Goal: Task Accomplishment & Management: Complete application form

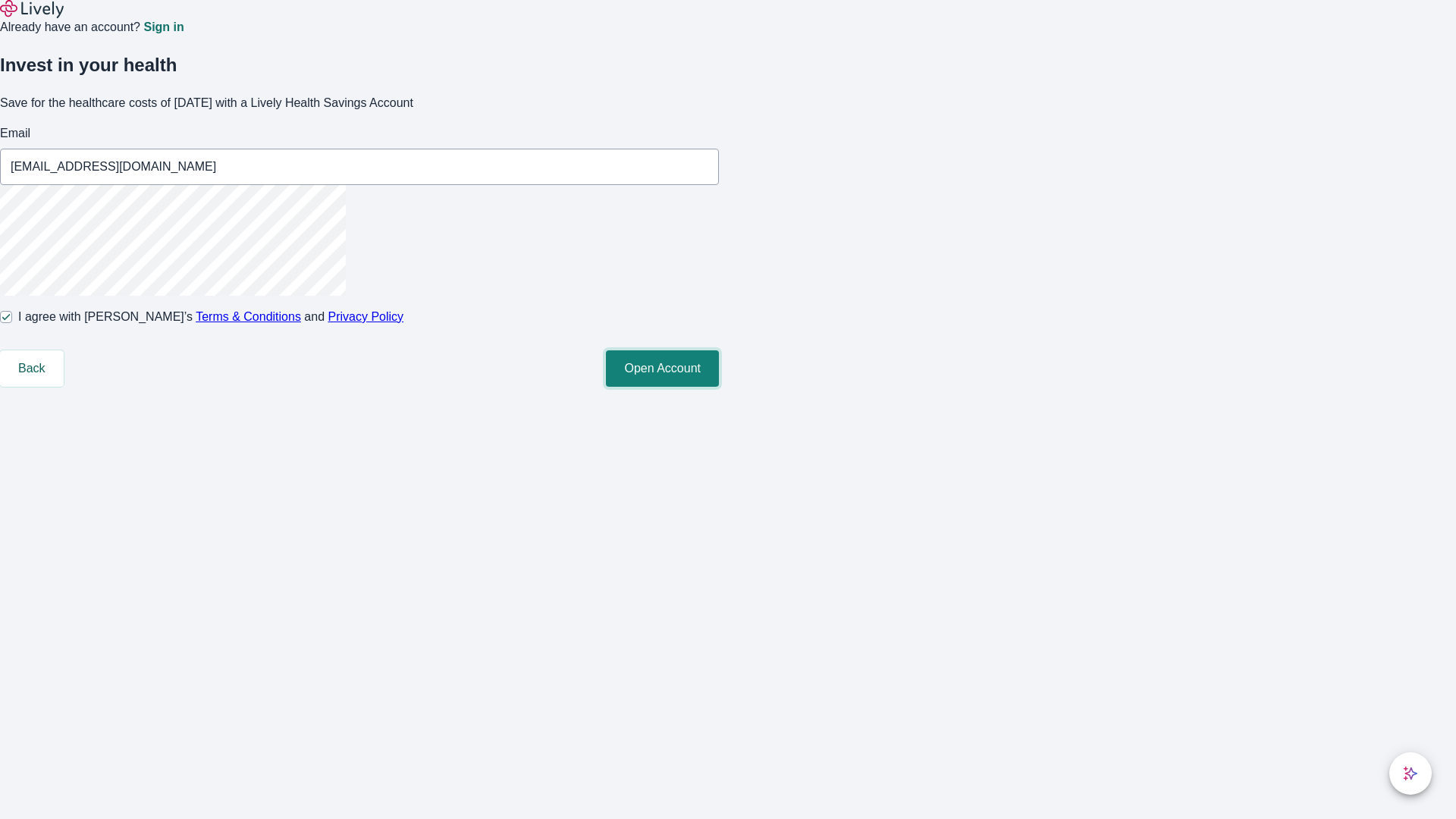
click at [719, 387] on button "Open Account" at bounding box center [662, 368] width 113 height 36
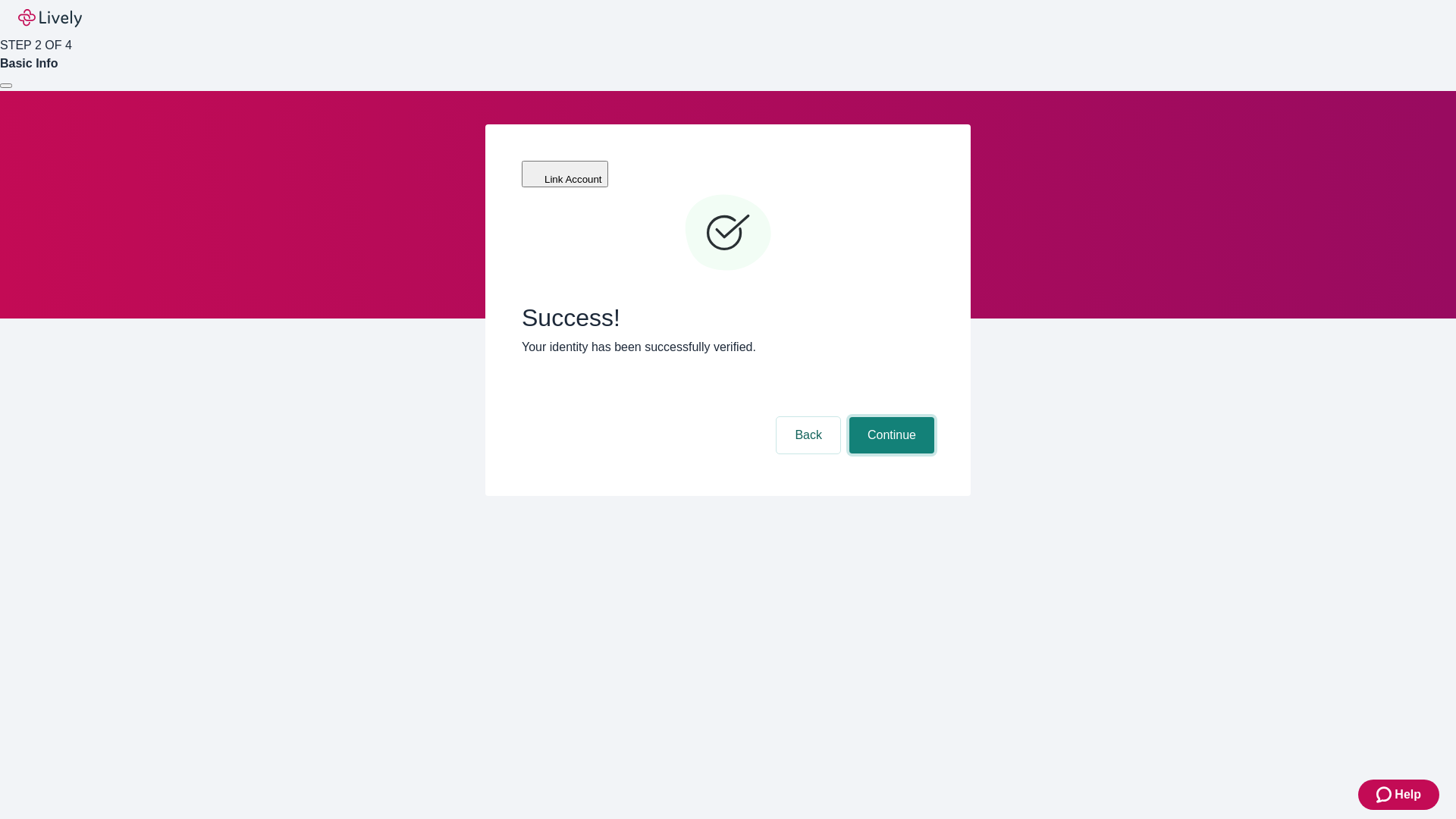
click at [889, 417] on button "Continue" at bounding box center [891, 435] width 85 height 36
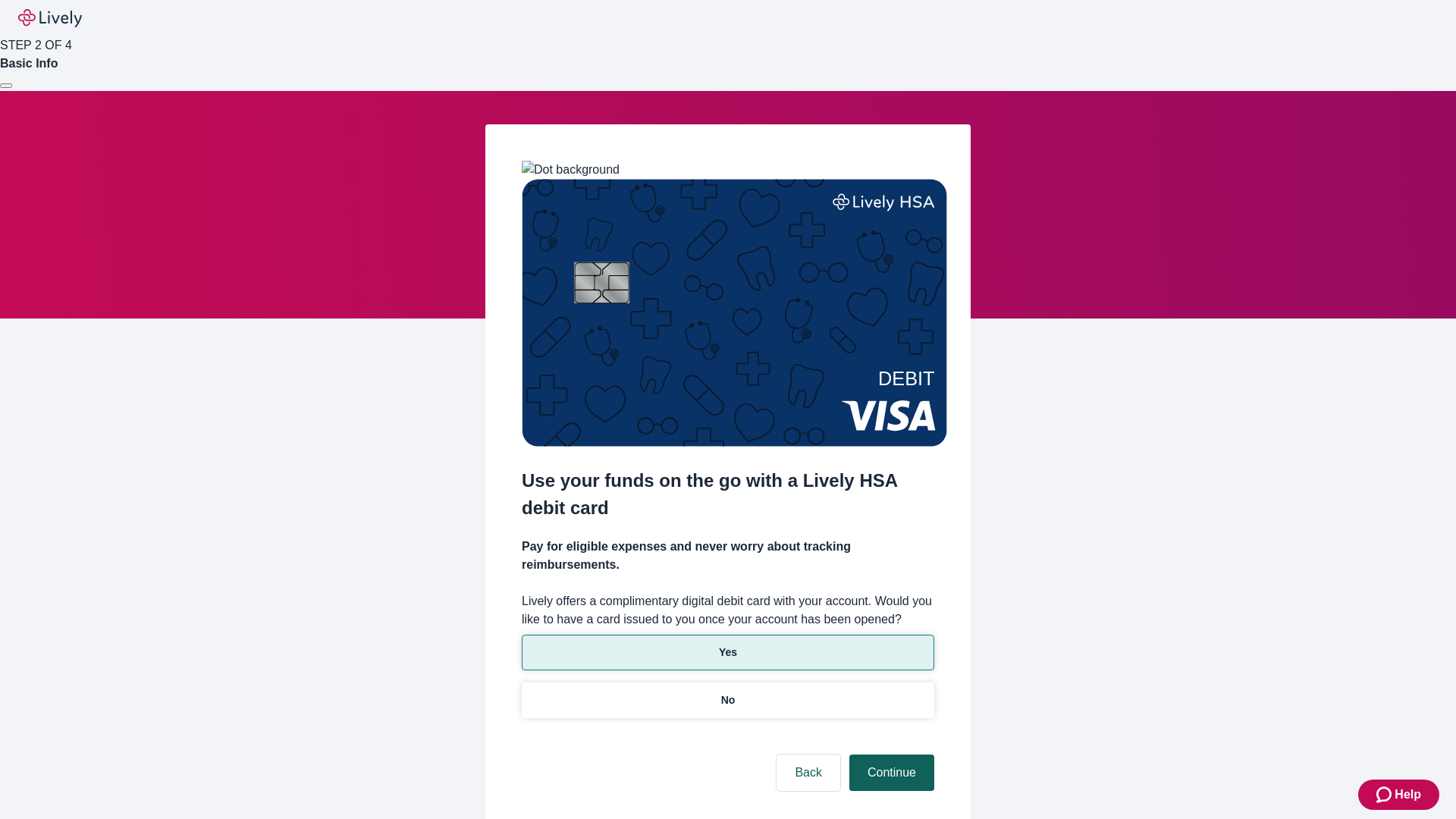
click at [728, 644] on p "Yes" at bounding box center [728, 652] width 18 height 16
click at [889, 754] on button "Continue" at bounding box center [891, 772] width 85 height 36
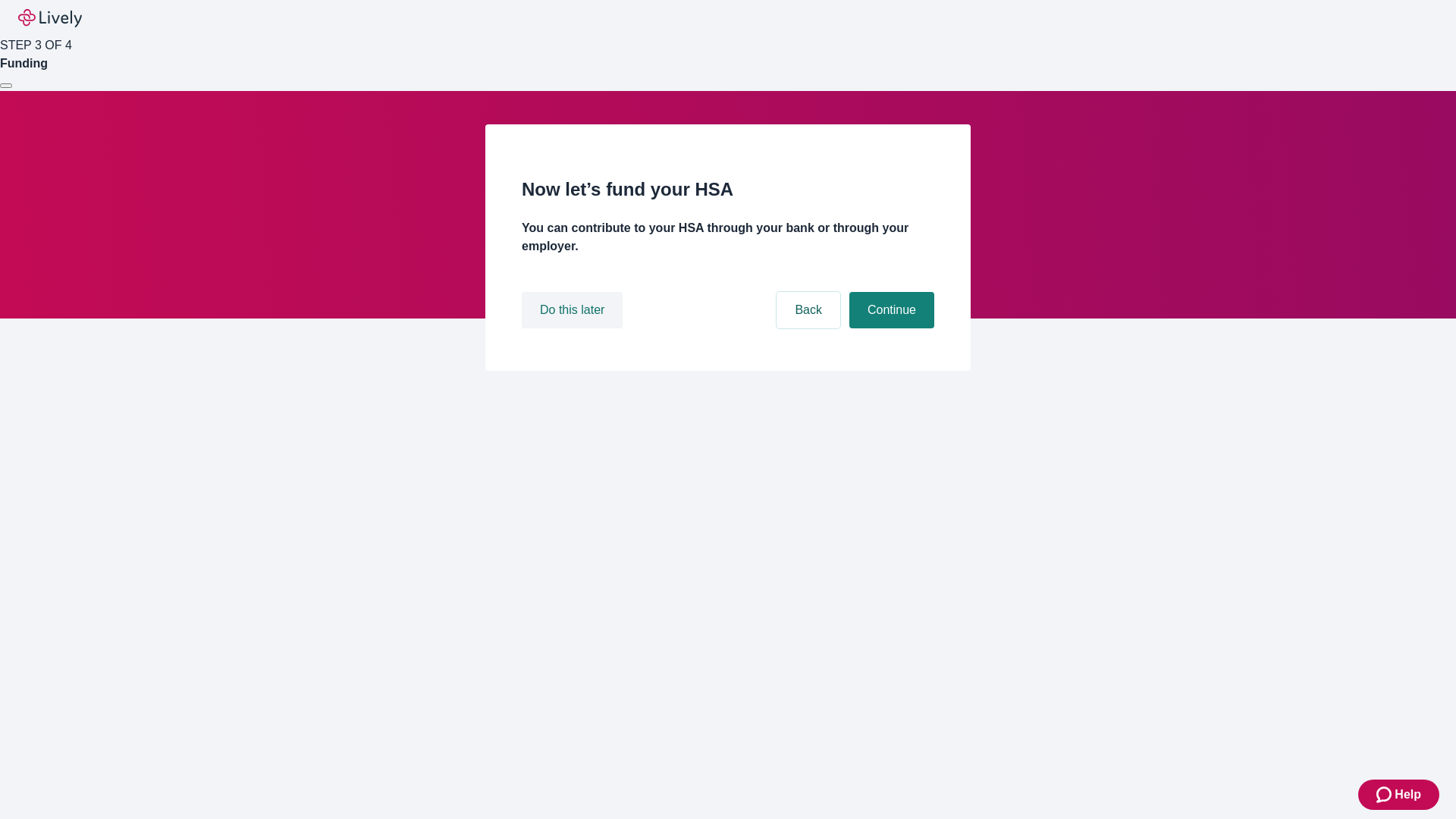
click at [574, 328] on button "Do this later" at bounding box center [572, 310] width 101 height 36
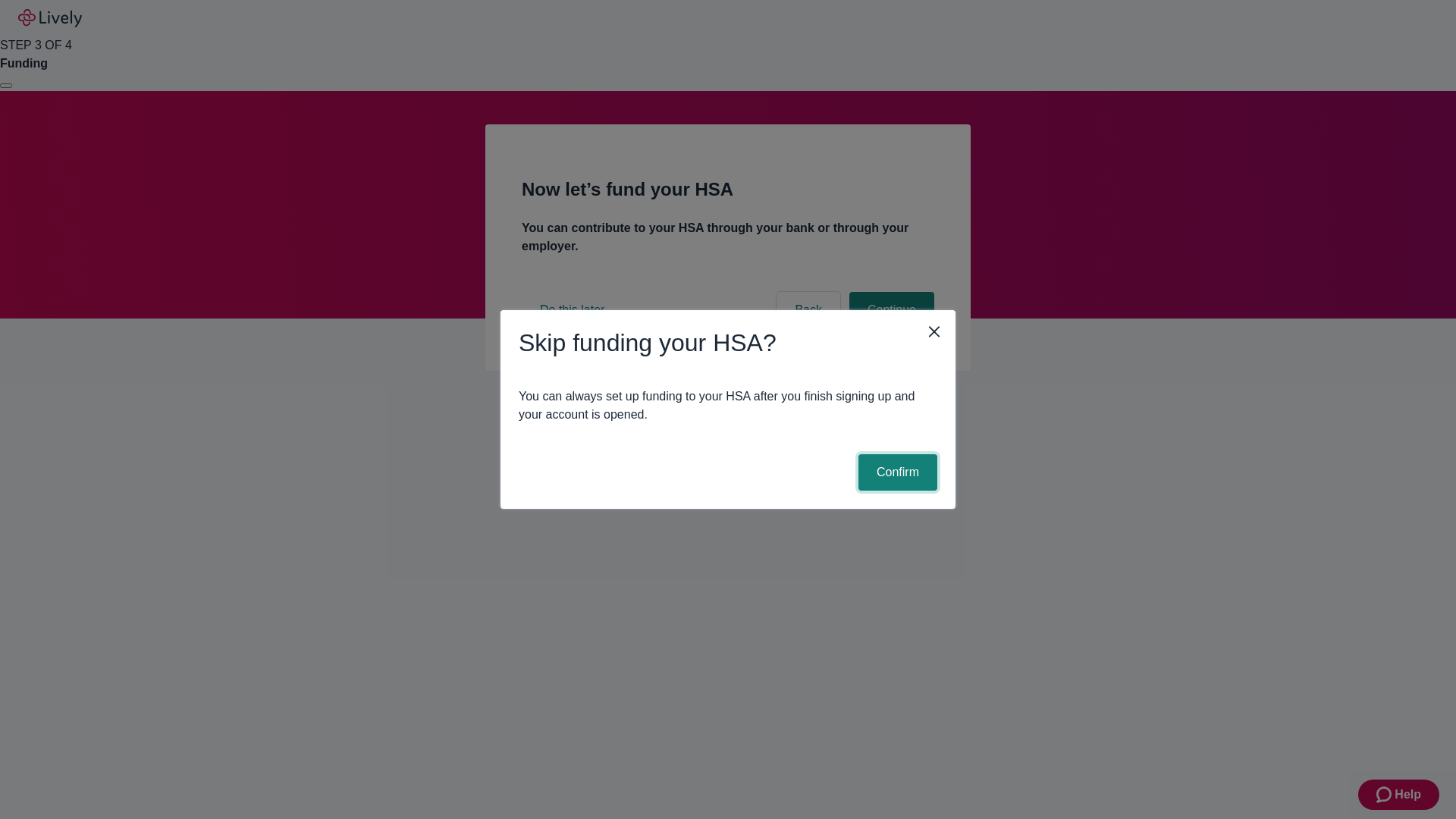
click at [896, 472] on button "Confirm" at bounding box center [897, 472] width 79 height 36
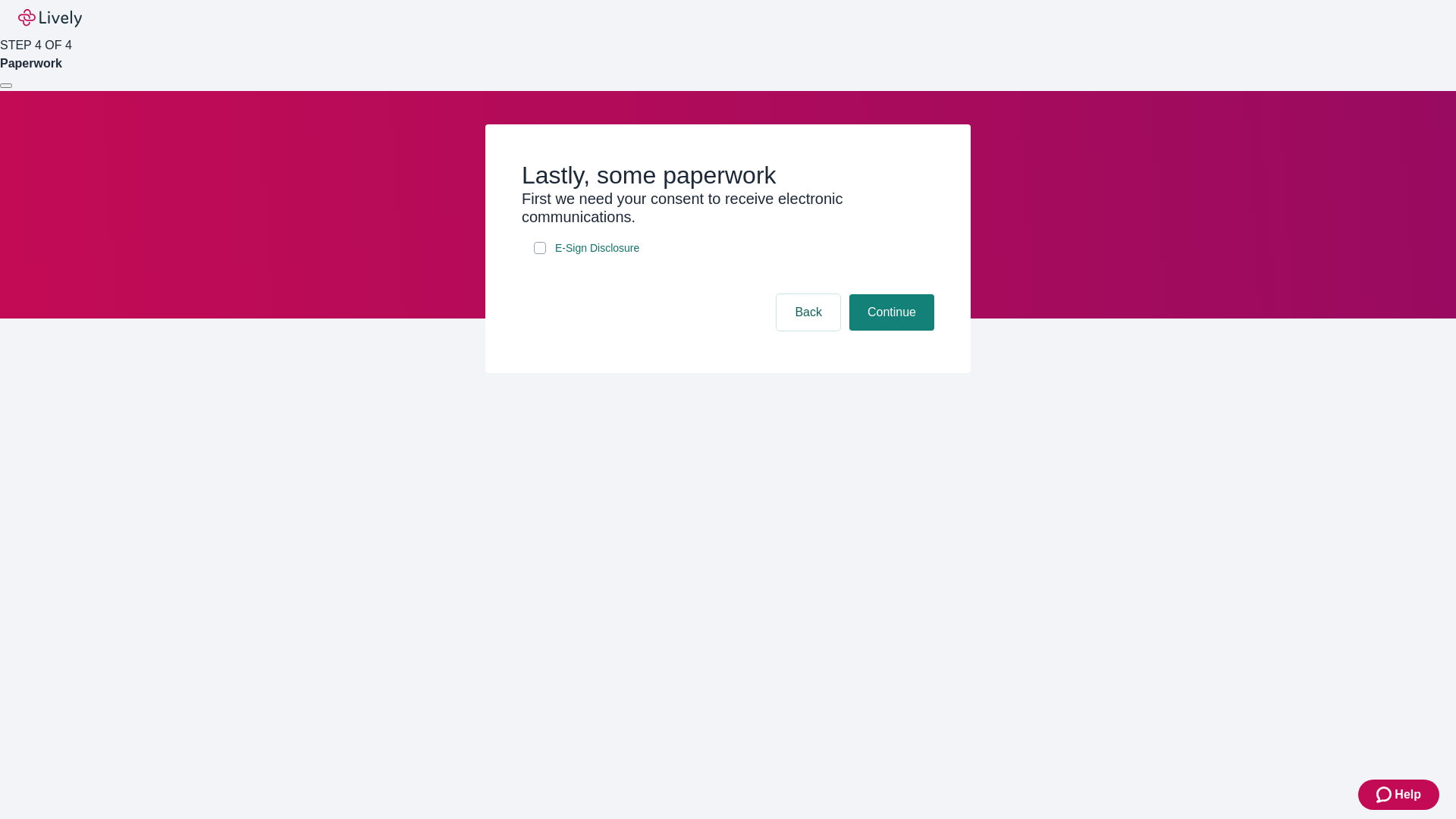
click at [540, 254] on input "E-Sign Disclosure" at bounding box center [540, 247] width 12 height 12
checkbox input "true"
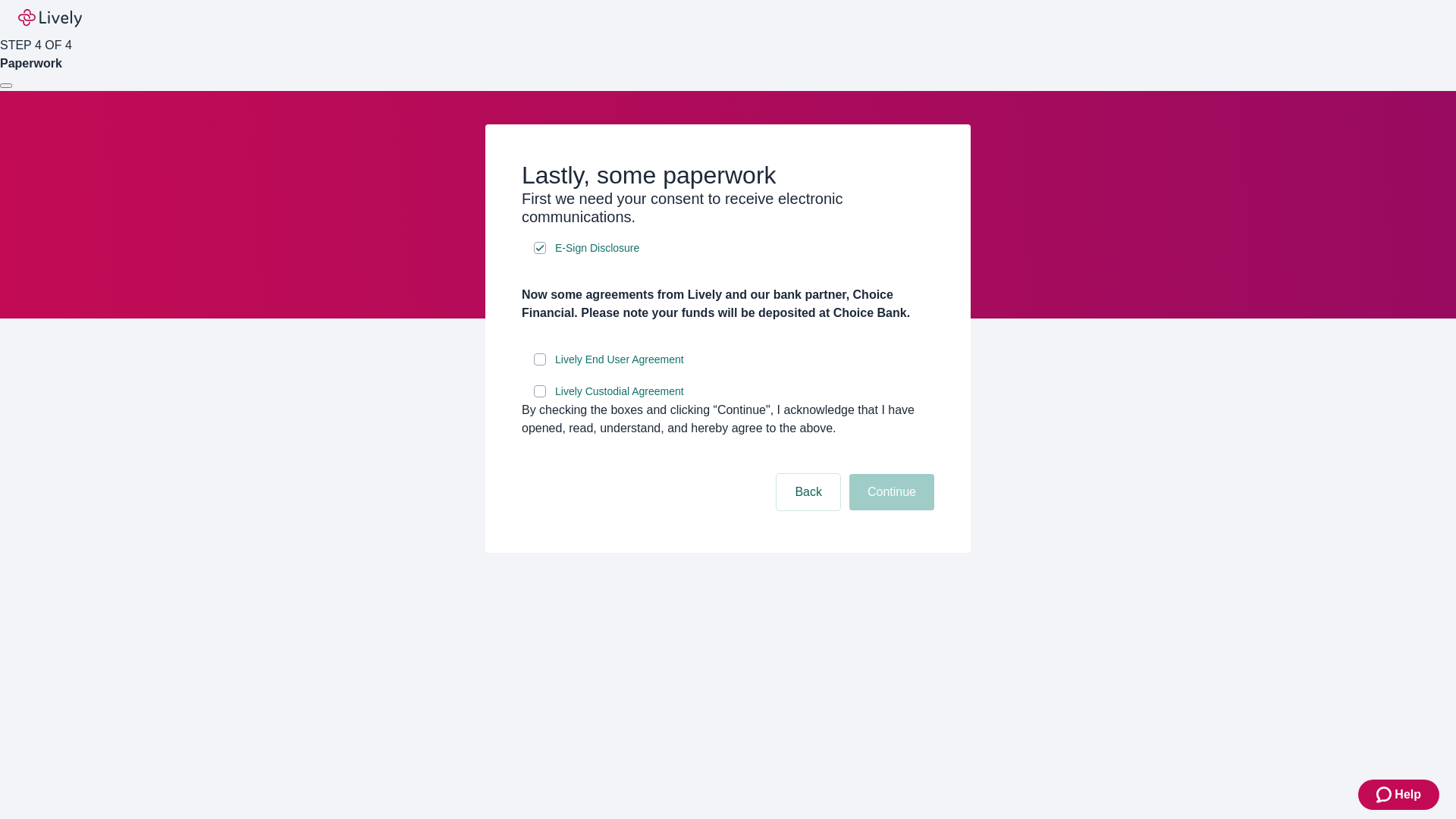
click at [540, 365] on input "Lively End User Agreement" at bounding box center [540, 359] width 12 height 12
checkbox input "true"
click at [540, 397] on input "Lively Custodial Agreement" at bounding box center [540, 391] width 12 height 12
checkbox input "true"
click at [889, 510] on button "Continue" at bounding box center [891, 492] width 85 height 36
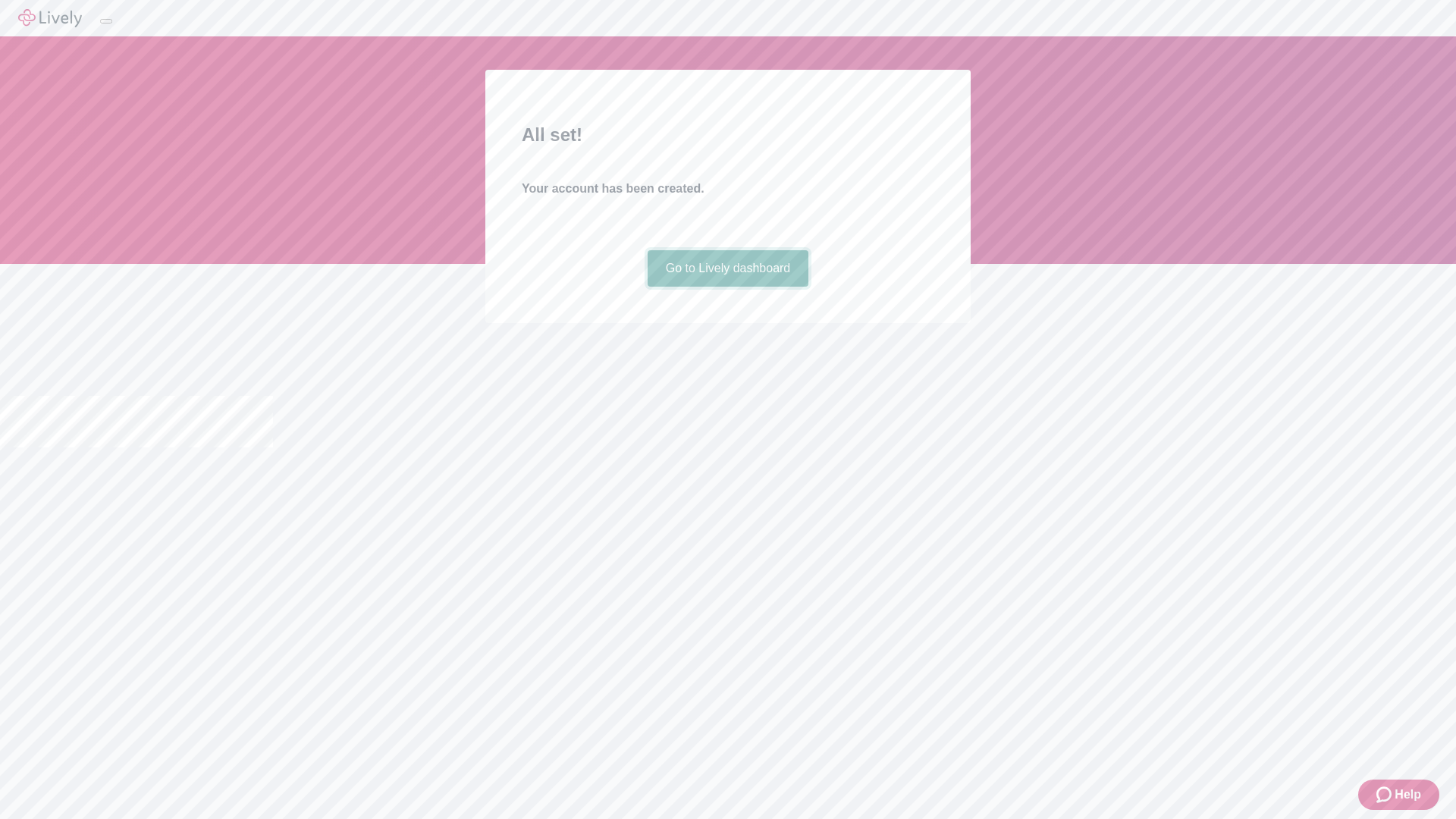
click at [728, 286] on link "Go to Lively dashboard" at bounding box center [728, 268] width 162 height 36
